Goal: Transaction & Acquisition: Purchase product/service

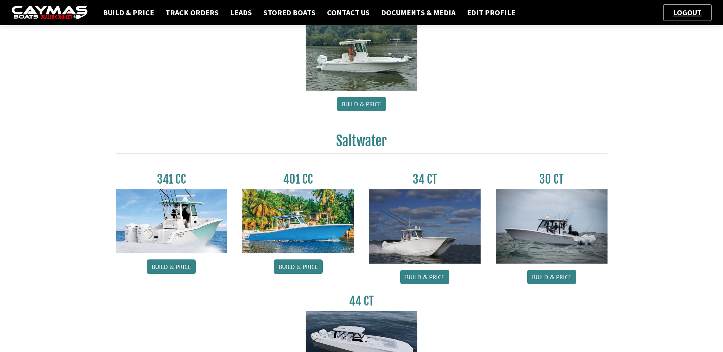
scroll to position [314, 0]
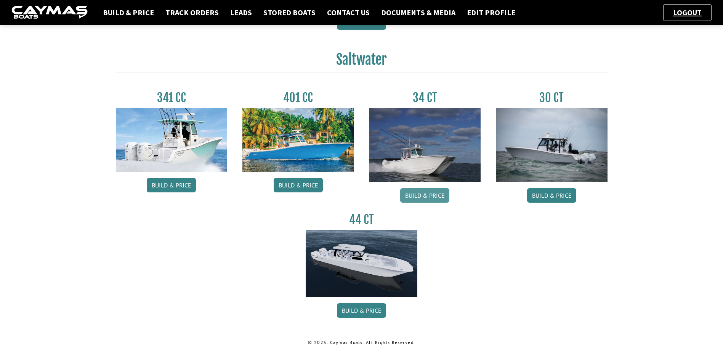
click at [441, 195] on link "Build & Price" at bounding box center [424, 195] width 49 height 14
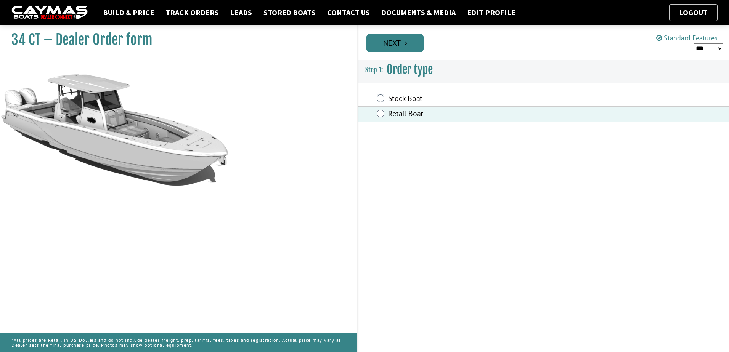
click at [397, 43] on link "Next" at bounding box center [394, 43] width 57 height 18
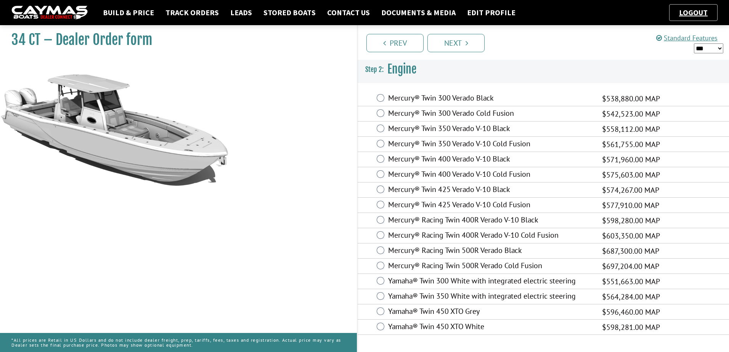
click at [420, 171] on label "Mercury® Twin 400 Verado V-10 Cold Fusion" at bounding box center [490, 175] width 204 height 11
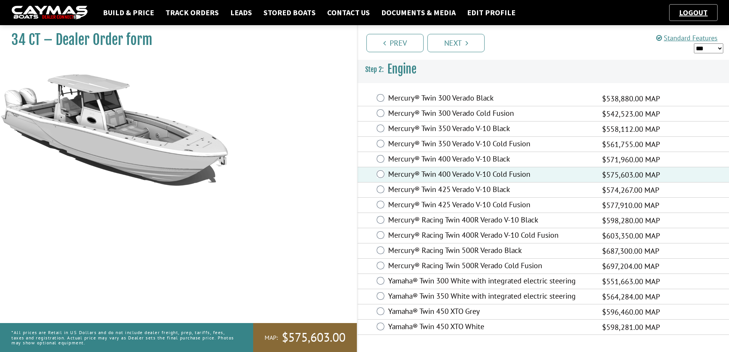
click at [420, 158] on label "Mercury® Twin 400 Verado V-10 Black" at bounding box center [490, 159] width 204 height 11
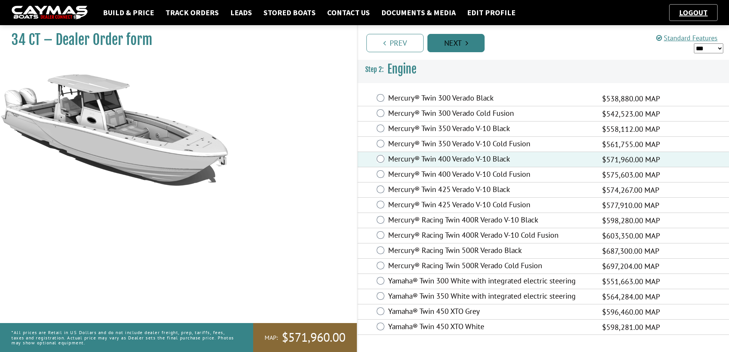
click at [457, 47] on link "Next" at bounding box center [455, 43] width 57 height 18
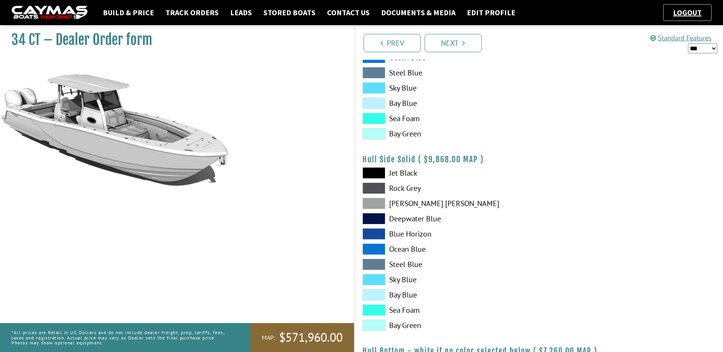
scroll to position [267, 0]
click at [378, 84] on span at bounding box center [374, 88] width 23 height 11
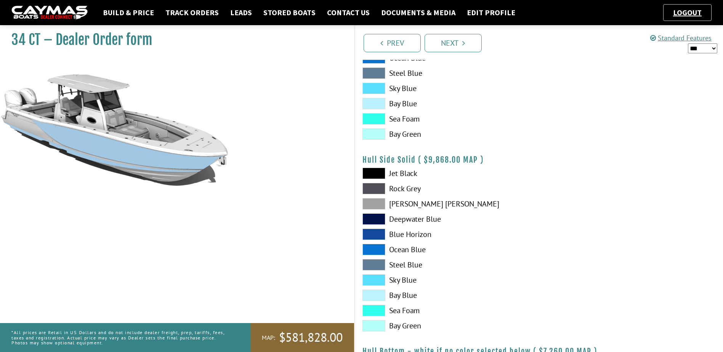
click at [363, 197] on div "Jet Black Rock Grey Dove Gray Deepwater Blue Blue Horizon Ocean Blue" at bounding box center [447, 252] width 184 height 168
click at [380, 189] on span at bounding box center [374, 188] width 23 height 11
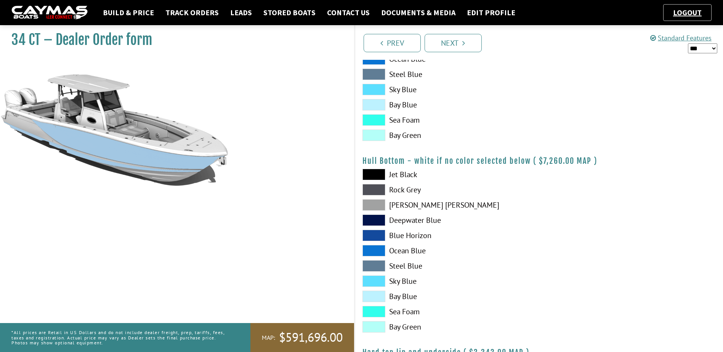
click at [378, 226] on div "Jet Black Rock Grey Dove Gray Deepwater Blue Blue Horizon Ocean Blue" at bounding box center [447, 253] width 184 height 168
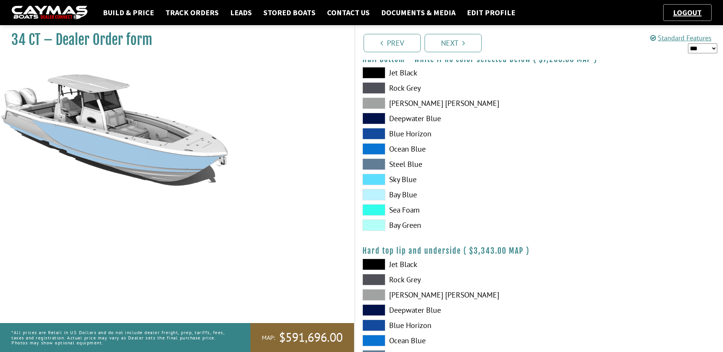
scroll to position [572, 0]
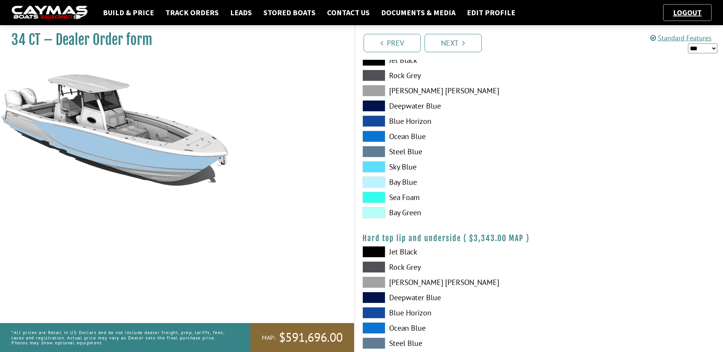
click at [379, 212] on span at bounding box center [374, 212] width 23 height 11
click at [377, 269] on span at bounding box center [374, 266] width 23 height 11
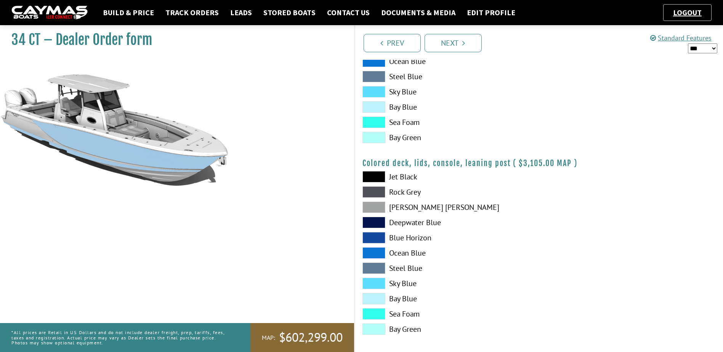
click at [377, 254] on span at bounding box center [374, 252] width 23 height 11
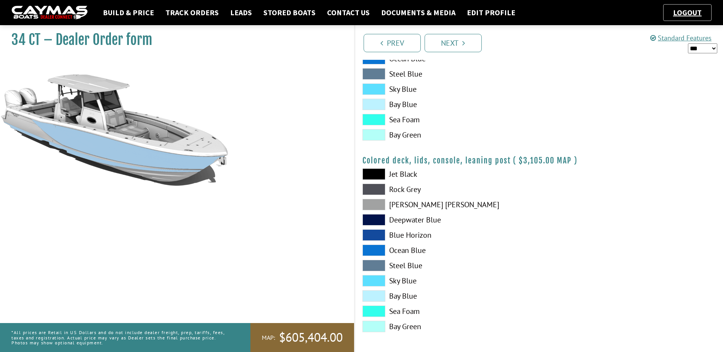
scroll to position [844, 0]
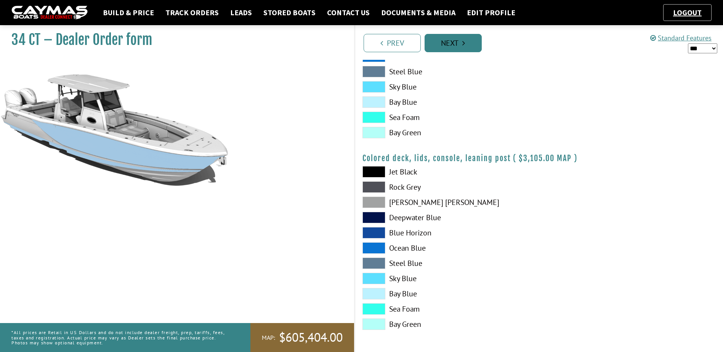
click at [469, 41] on link "Next" at bounding box center [453, 43] width 57 height 18
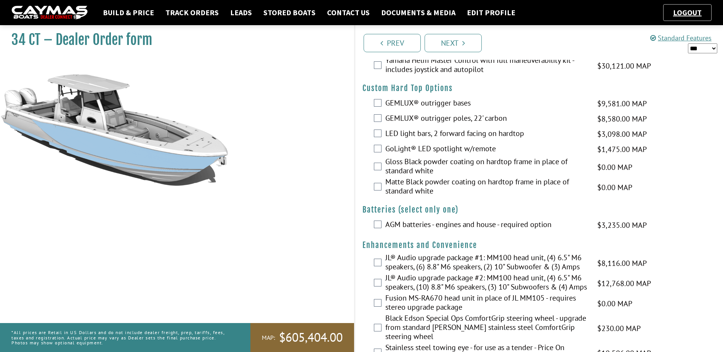
scroll to position [0, 0]
